Goal: Transaction & Acquisition: Book appointment/travel/reservation

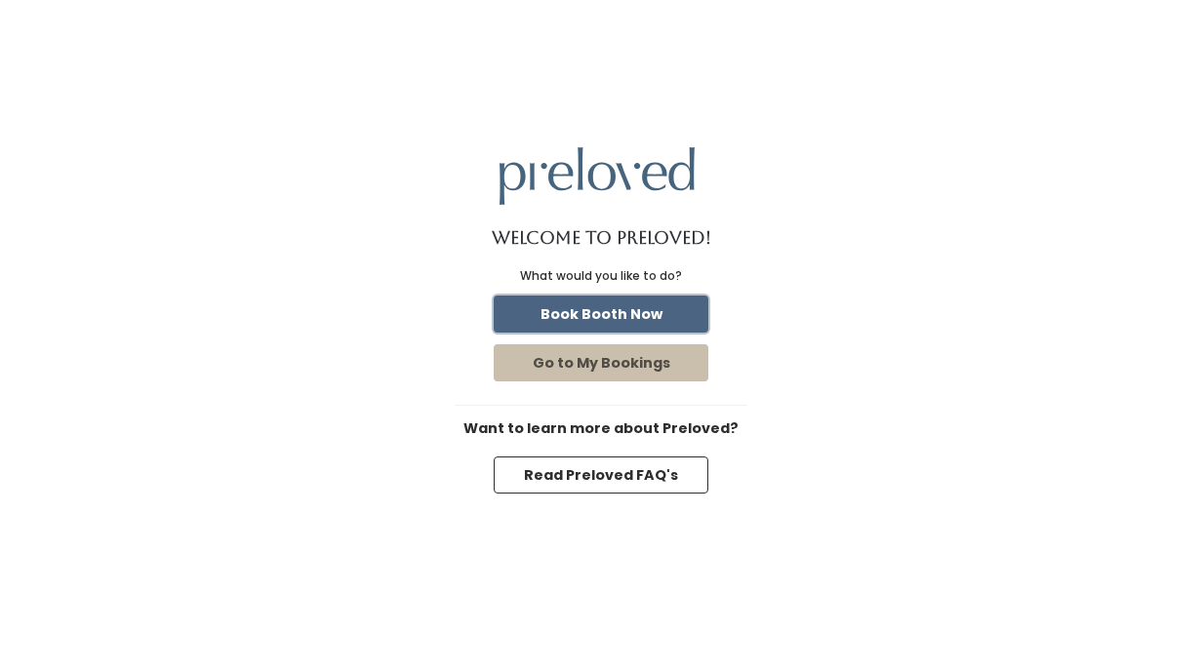
click at [637, 310] on button "Book Booth Now" at bounding box center [601, 314] width 215 height 37
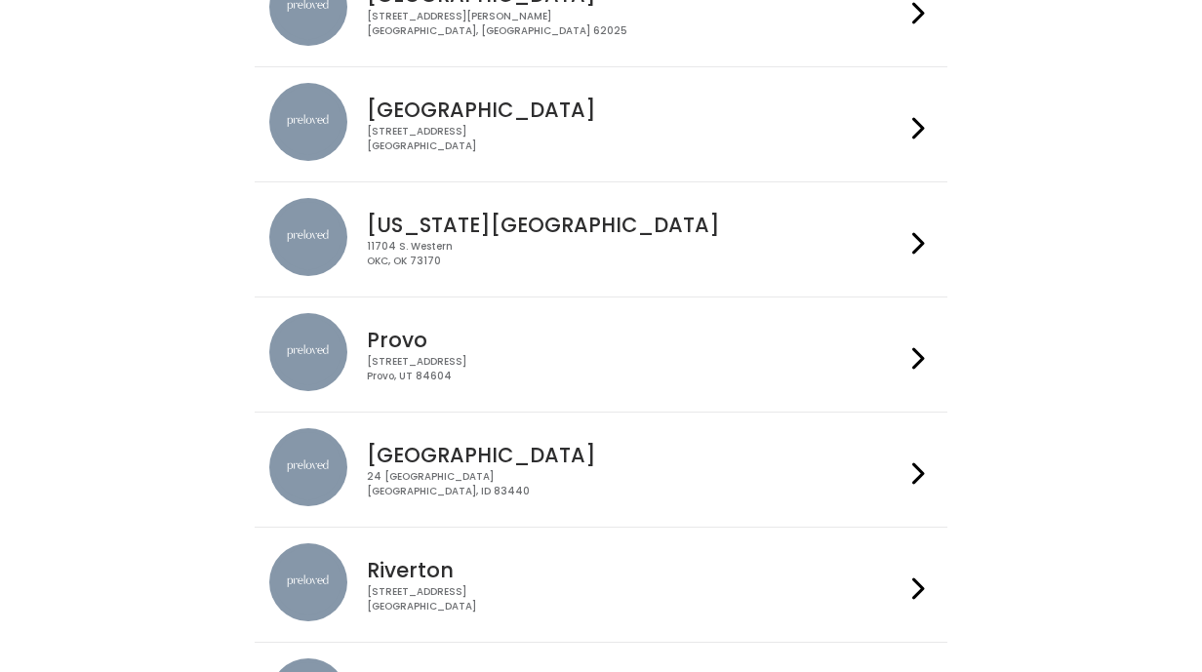
scroll to position [394, 0]
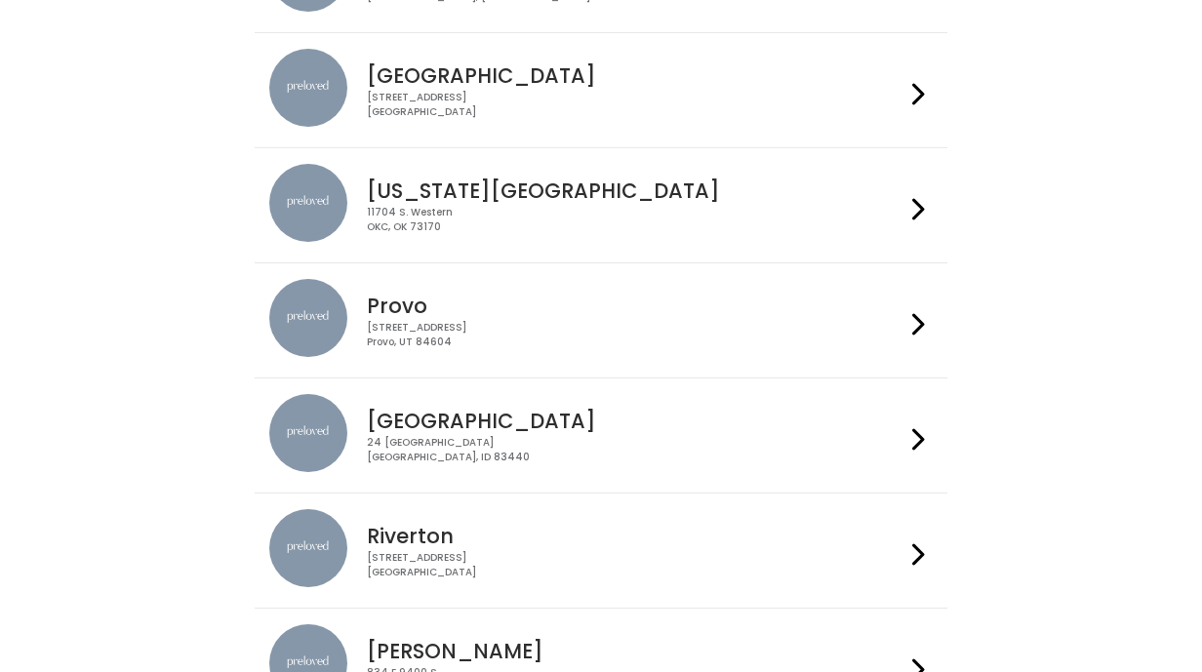
click at [633, 331] on div "230 W Cougar Blvd Provo, UT 84604" at bounding box center [635, 335] width 537 height 28
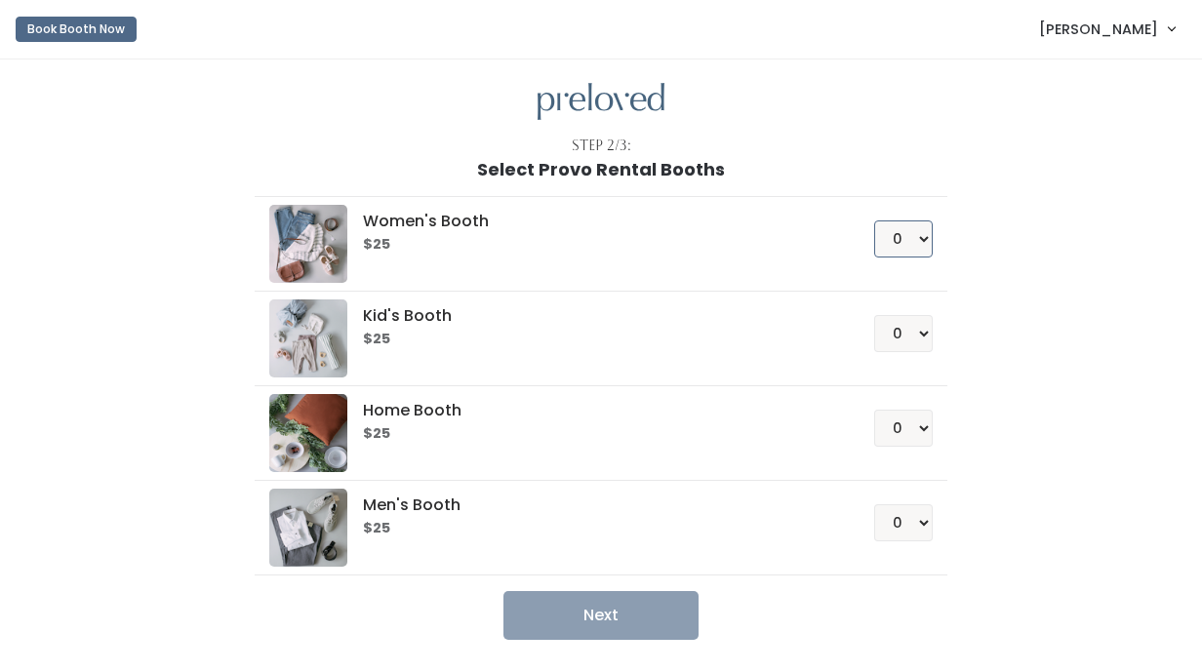
click at [886, 228] on select "0 1 2 3 4" at bounding box center [903, 238] width 59 height 37
select select "1"
click at [874, 220] on select "0 1 2 3 4" at bounding box center [903, 238] width 59 height 37
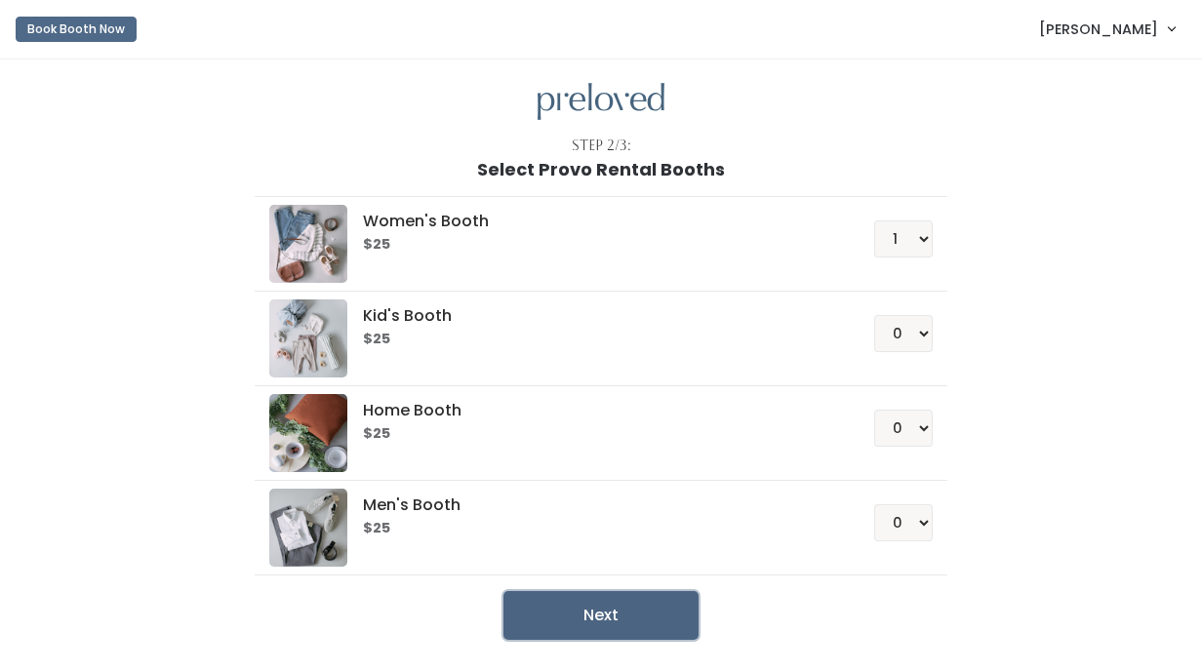
click at [601, 619] on button "Next" at bounding box center [600, 615] width 195 height 49
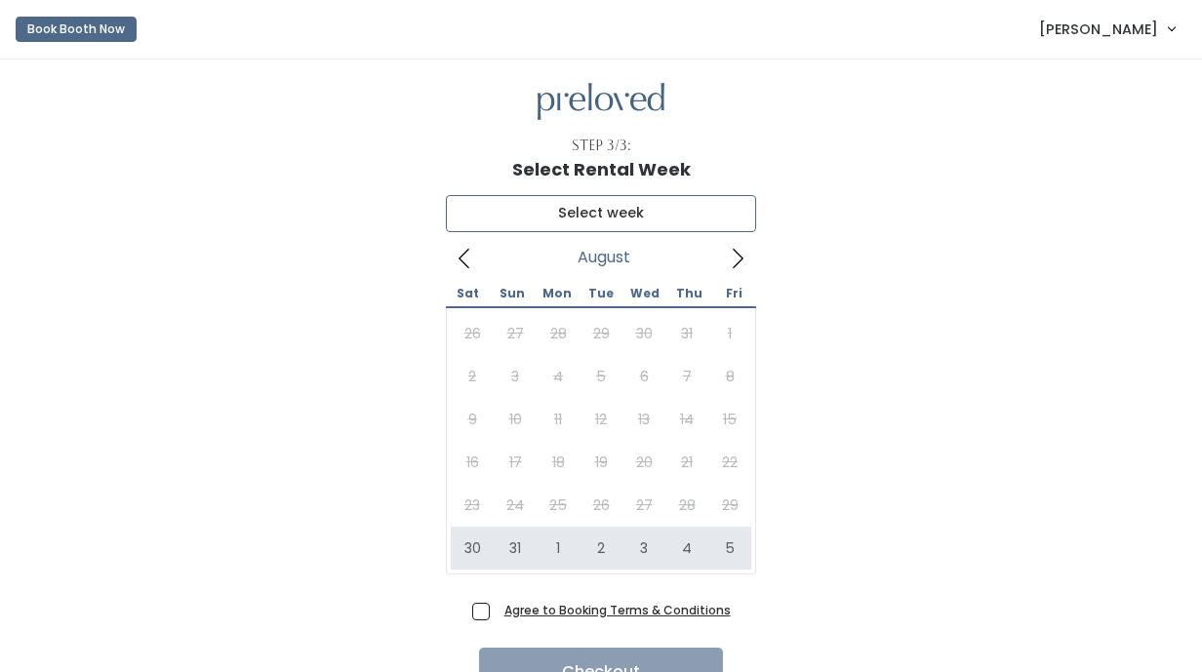
type input "August 30 to September 5"
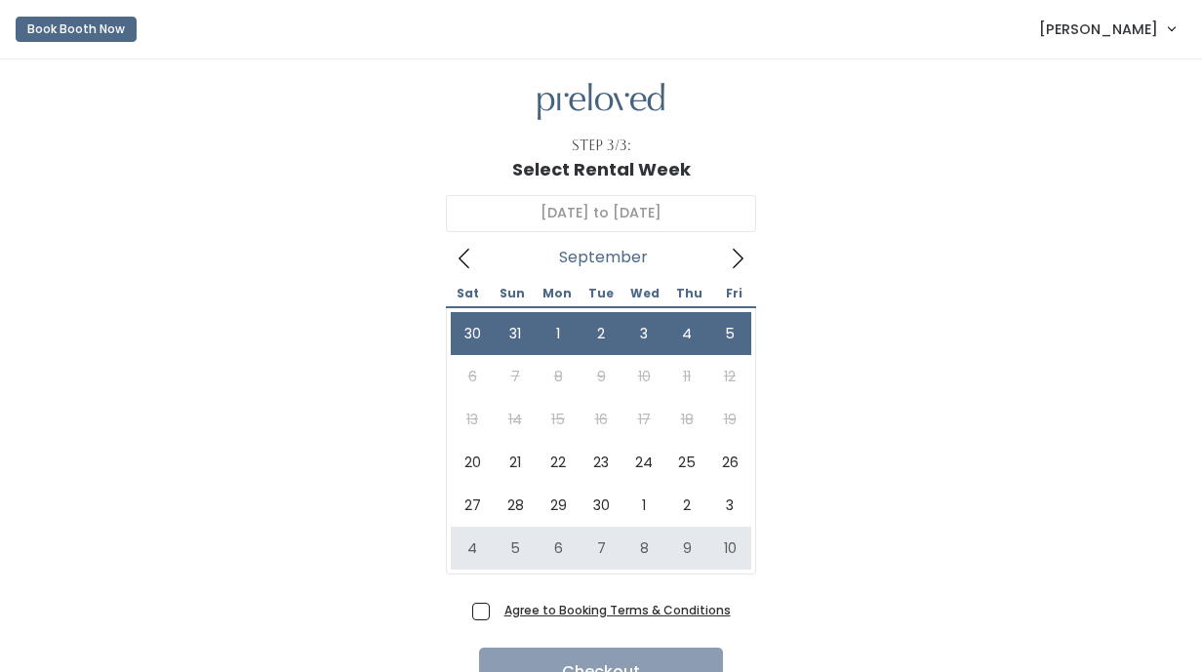
click at [497, 611] on span "Agree to Booking Terms & Conditions" at bounding box center [614, 610] width 234 height 20
click at [497, 611] on input "Agree to Booking Terms & Conditions" at bounding box center [503, 606] width 13 height 13
checkbox input "true"
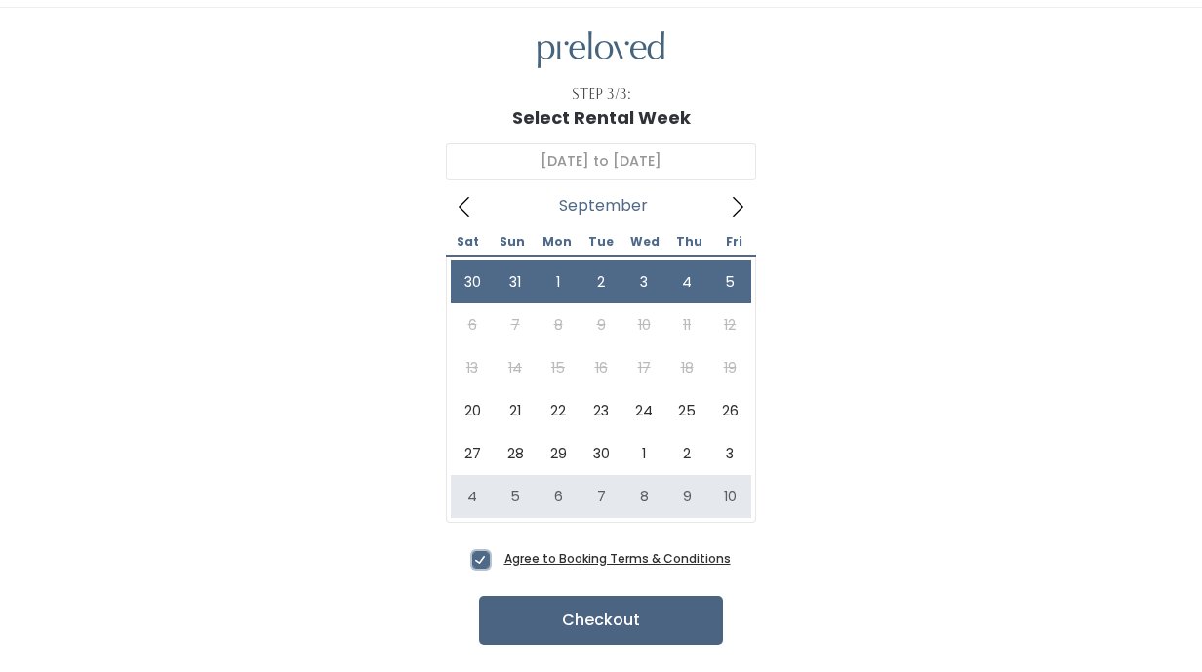
scroll to position [64, 0]
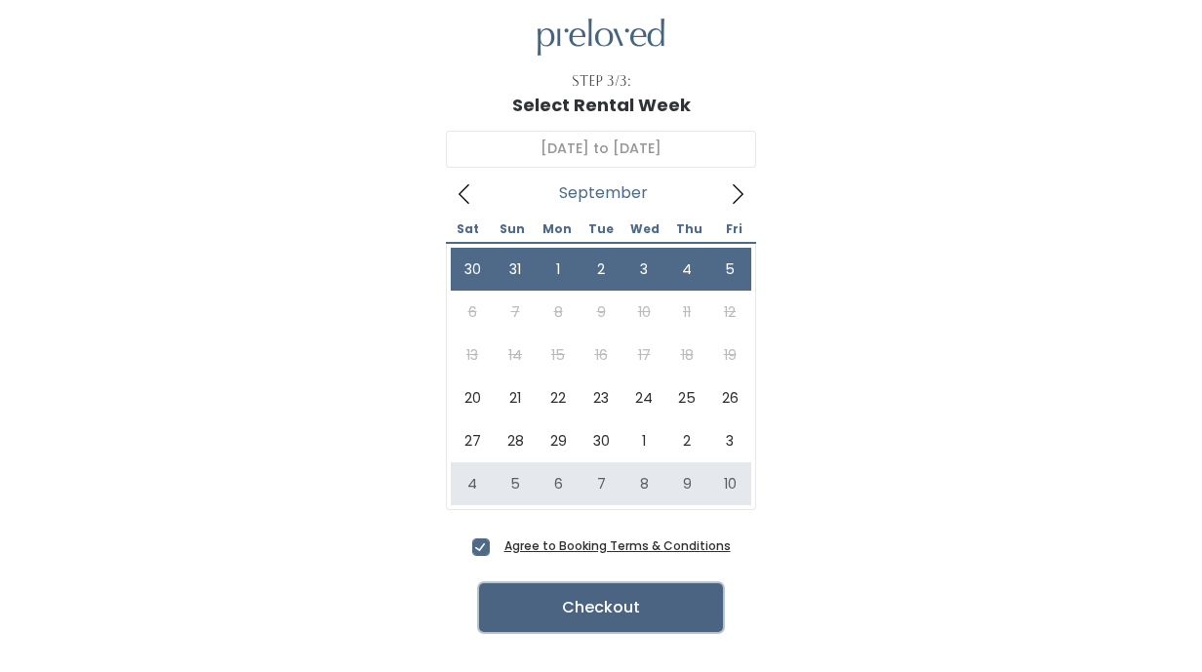
click at [568, 600] on button "Checkout" at bounding box center [601, 607] width 244 height 49
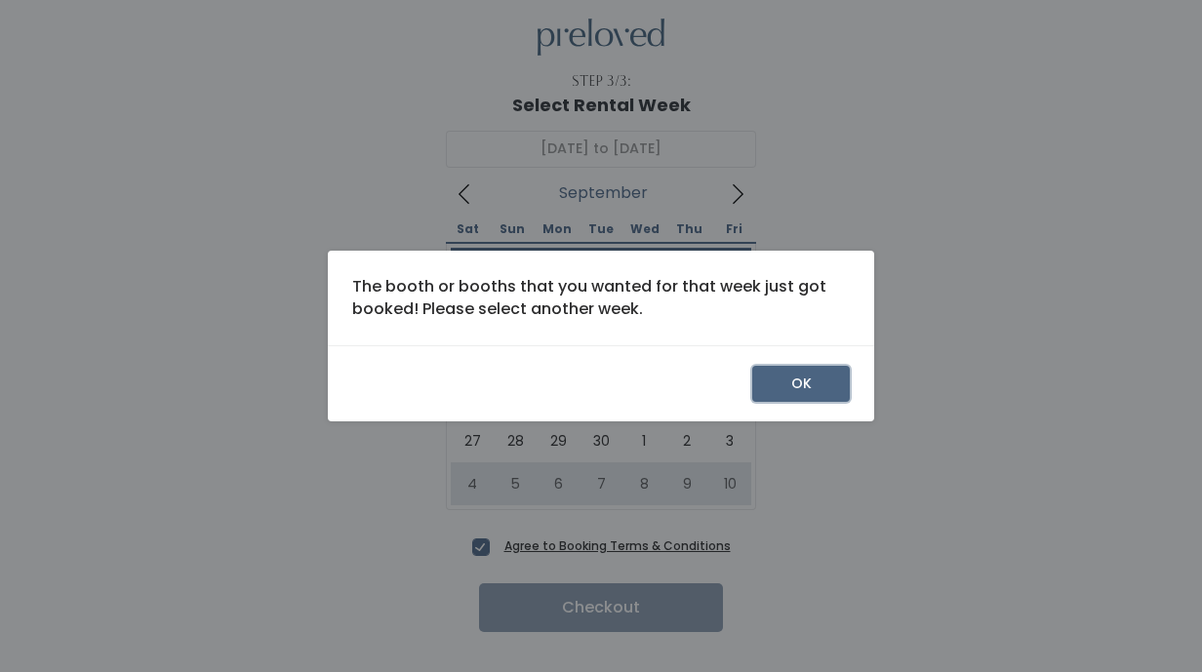
click at [782, 374] on button "OK" at bounding box center [801, 384] width 98 height 37
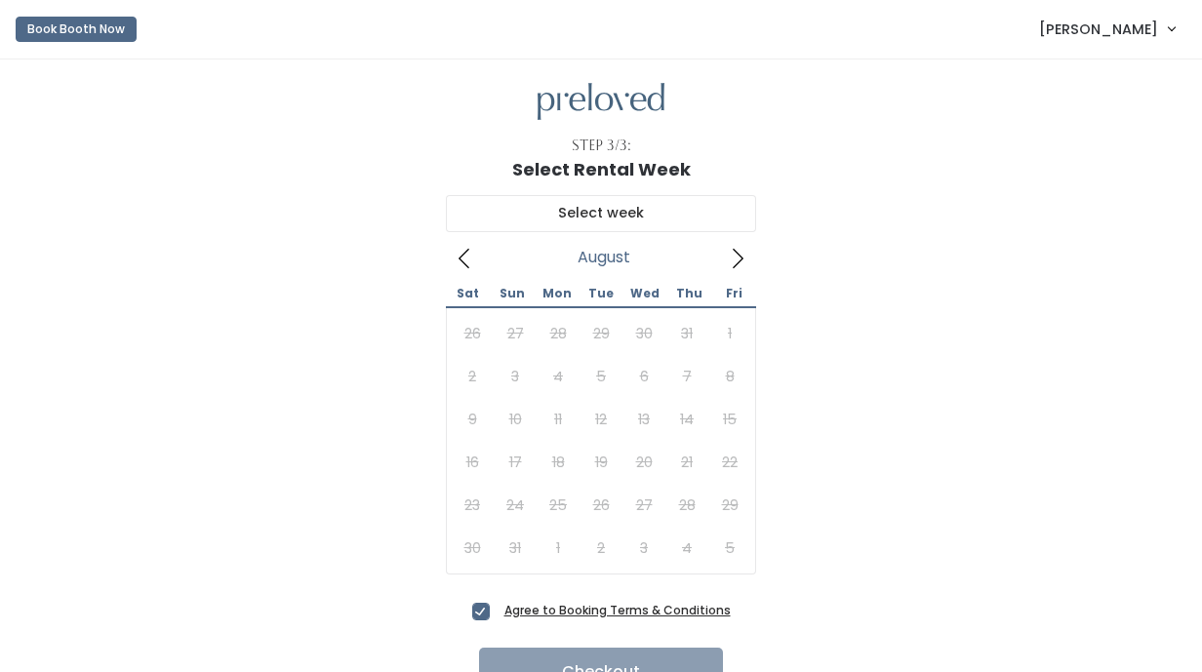
click at [738, 253] on icon at bounding box center [737, 258] width 21 height 21
